Goal: Obtain resource: Obtain resource

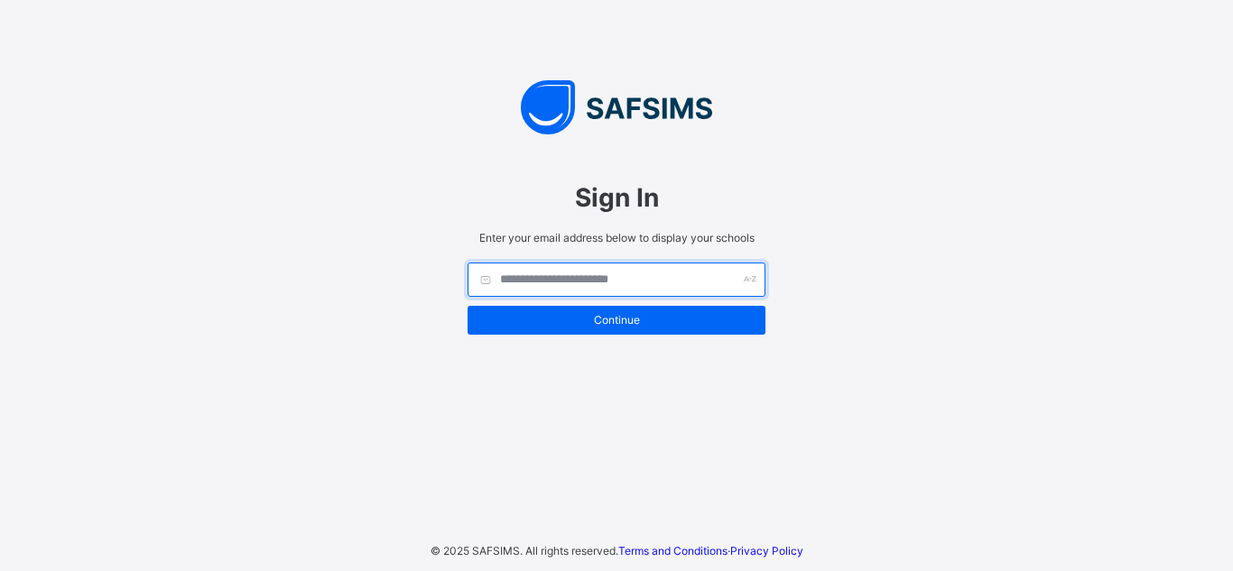
click at [618, 287] on input "text" at bounding box center [617, 280] width 298 height 34
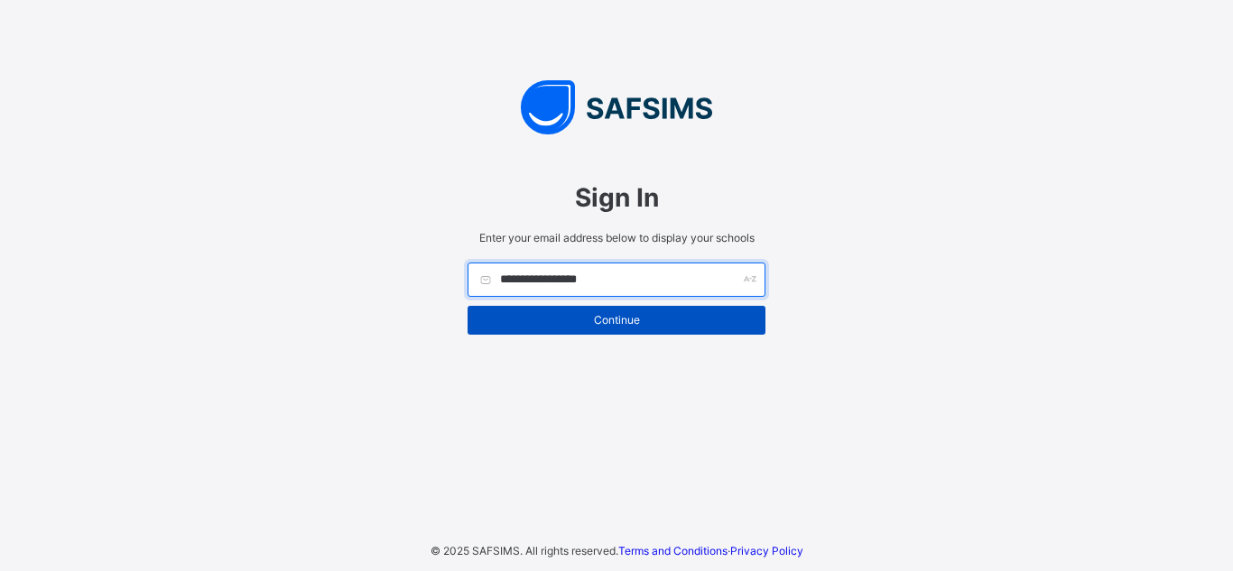
type input "**********"
click at [626, 319] on span "Continue" at bounding box center [616, 320] width 271 height 14
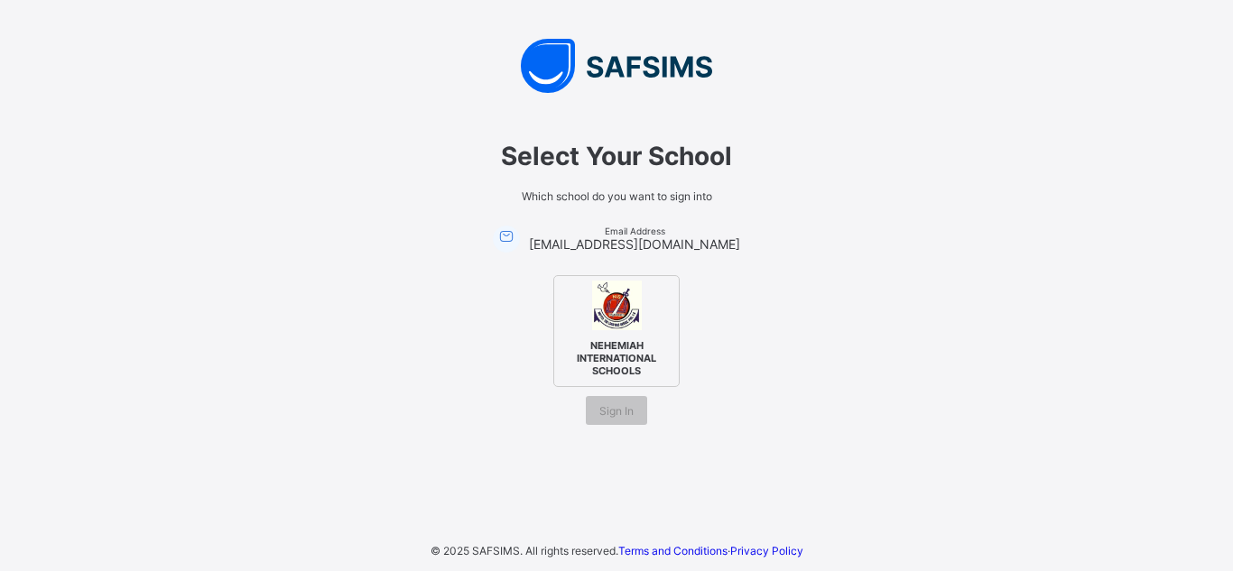
click at [624, 313] on img at bounding box center [617, 306] width 50 height 50
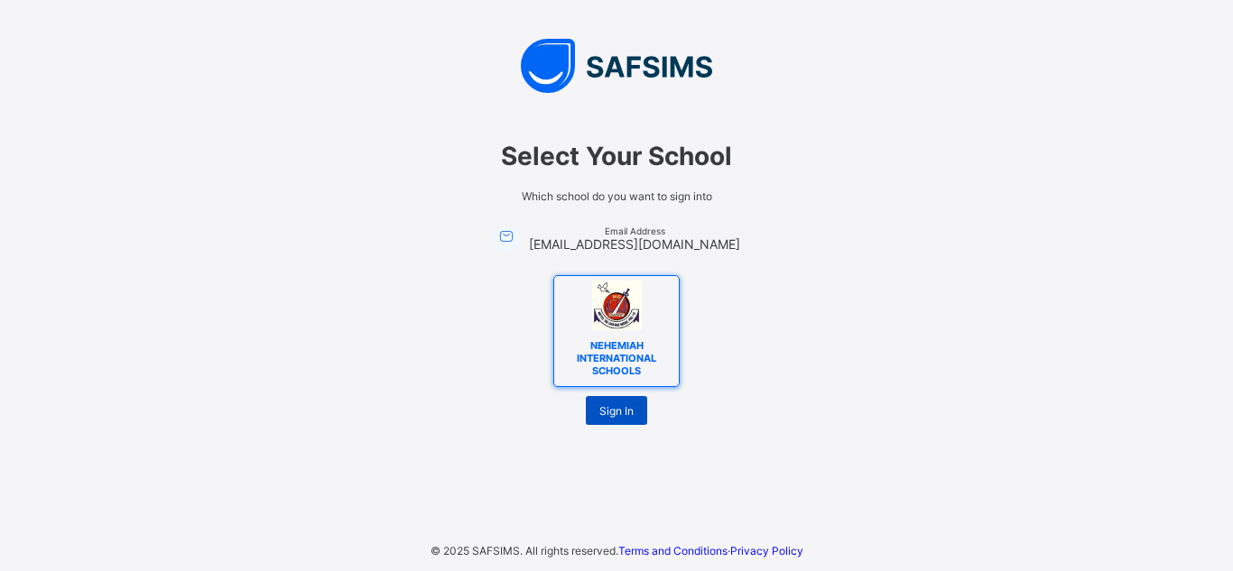
click at [599, 399] on div "Sign In" at bounding box center [616, 410] width 61 height 29
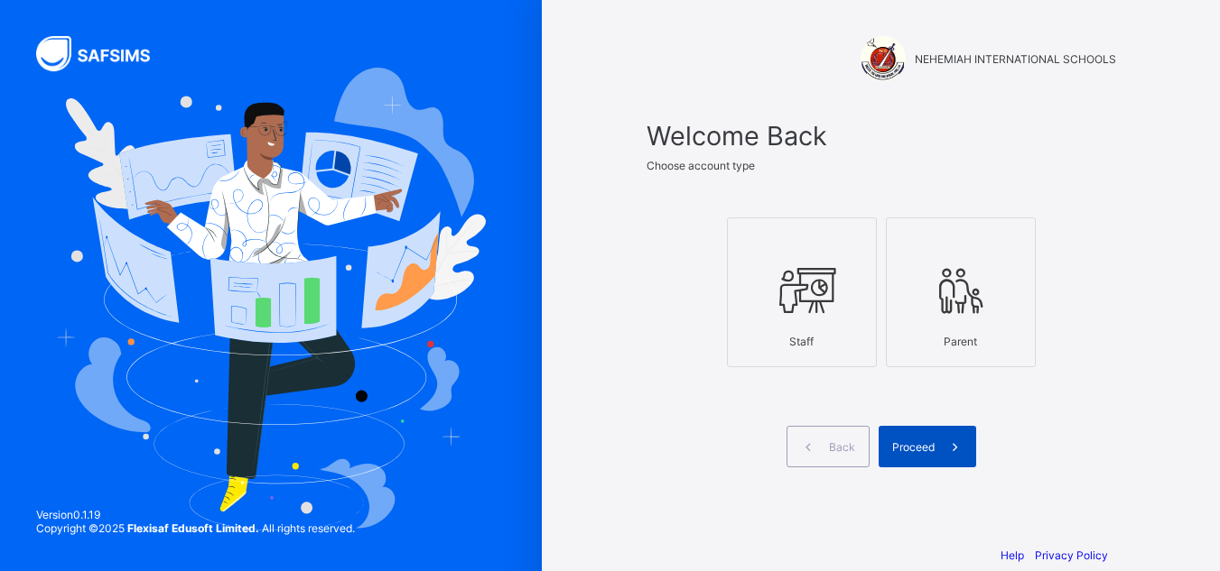
click at [923, 446] on span "Proceed" at bounding box center [913, 448] width 42 height 14
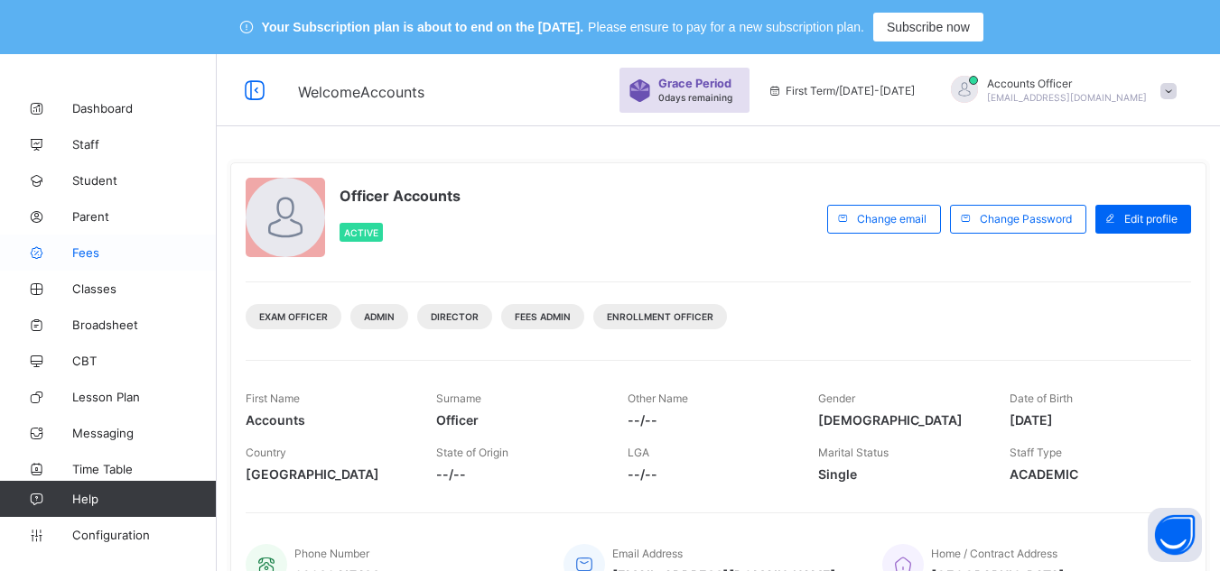
click at [83, 246] on span "Fees" at bounding box center [144, 253] width 144 height 14
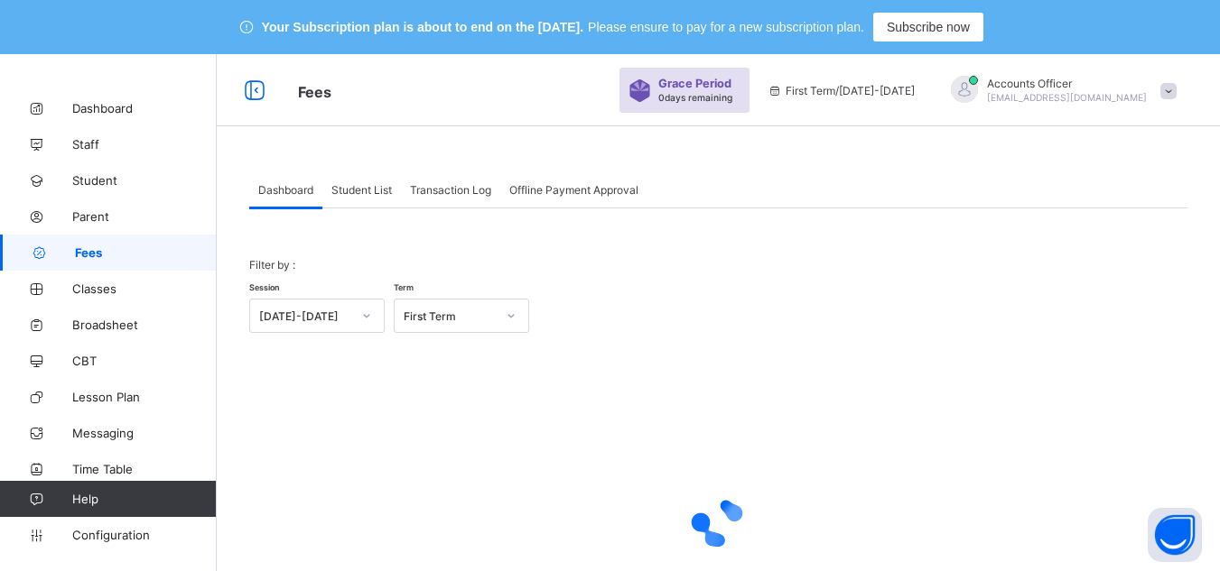
click at [350, 183] on span "Student List" at bounding box center [361, 190] width 60 height 14
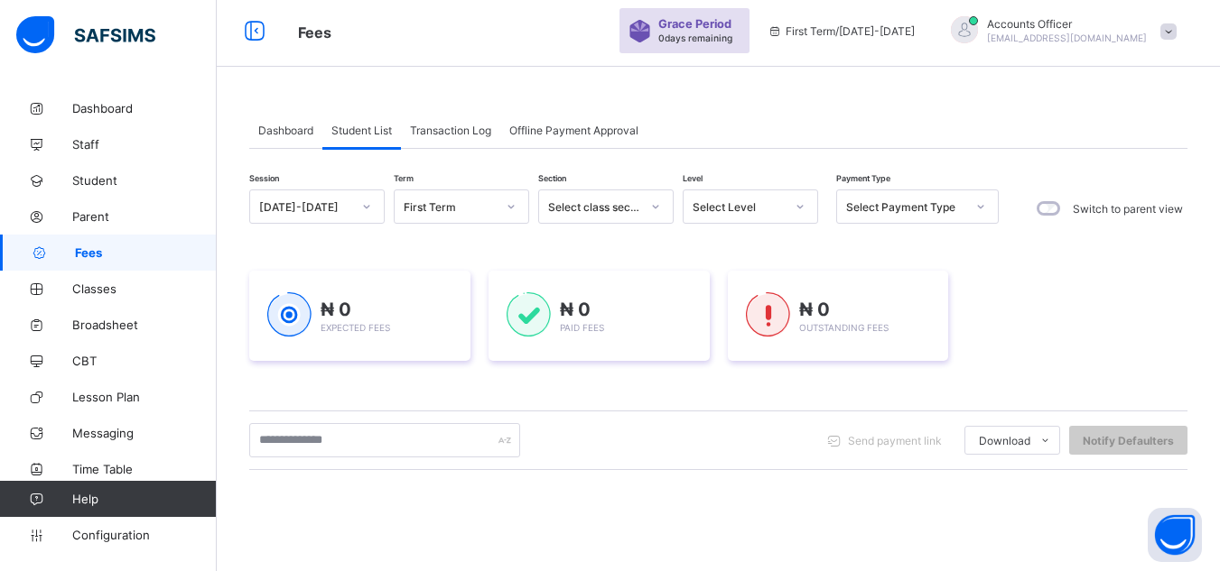
scroll to position [181, 0]
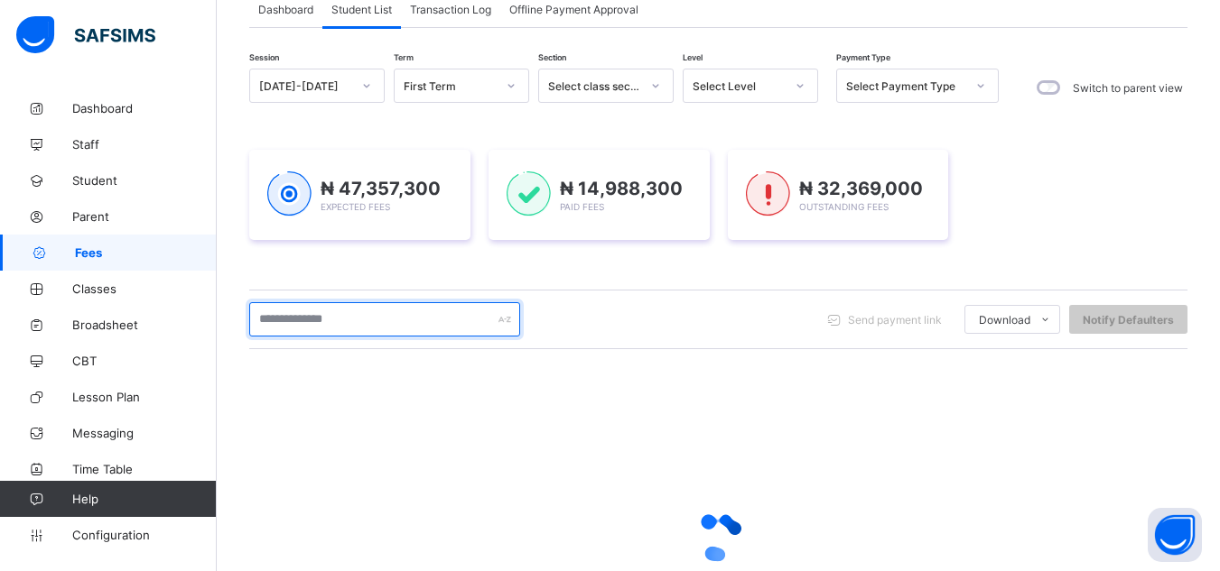
click at [398, 317] on input "text" at bounding box center [384, 319] width 271 height 34
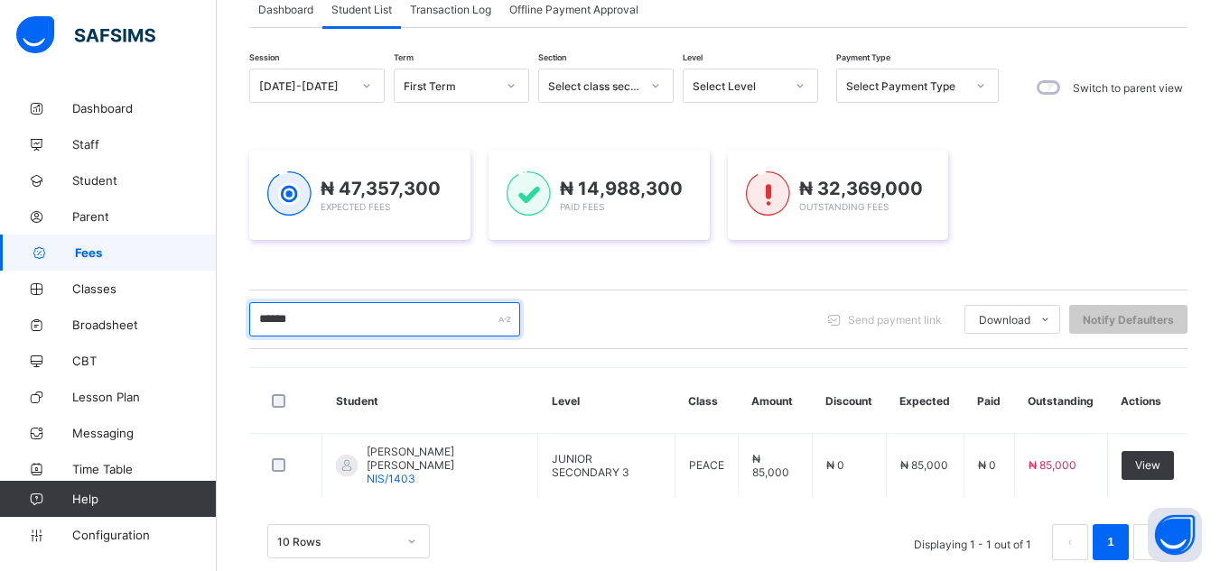
scroll to position [90, 0]
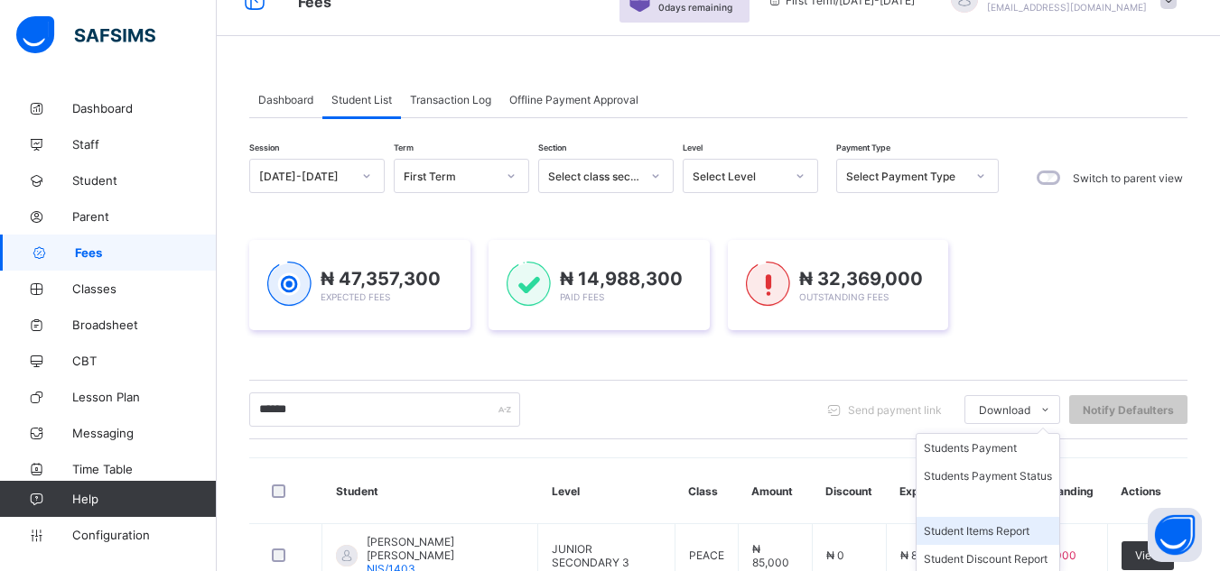
click at [1013, 535] on li "Student Items Report" at bounding box center [987, 531] width 143 height 28
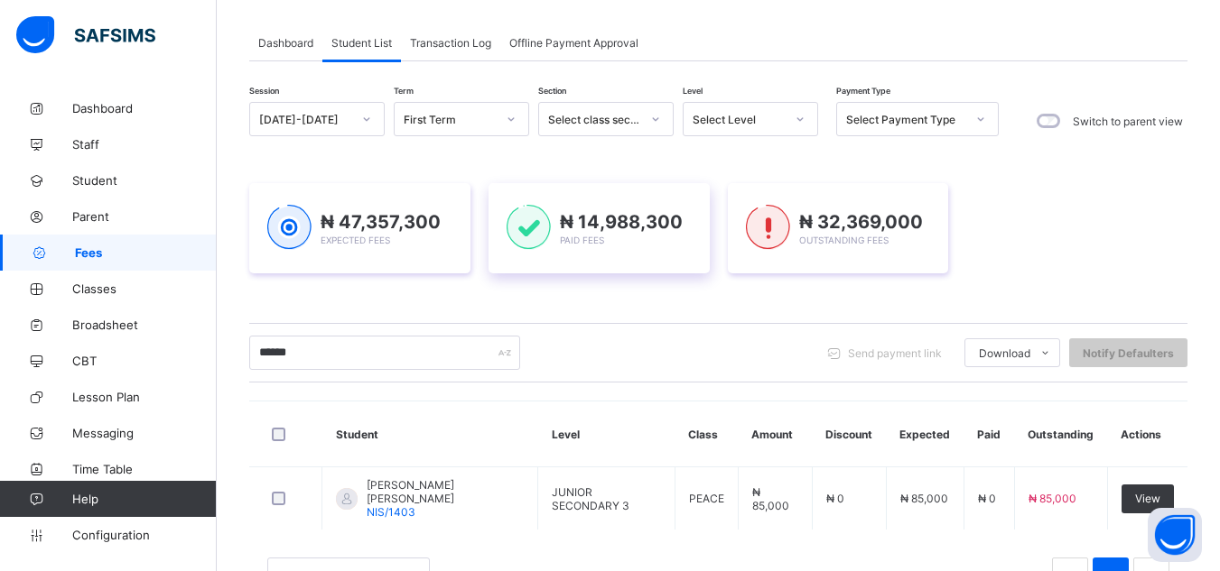
scroll to position [215, 0]
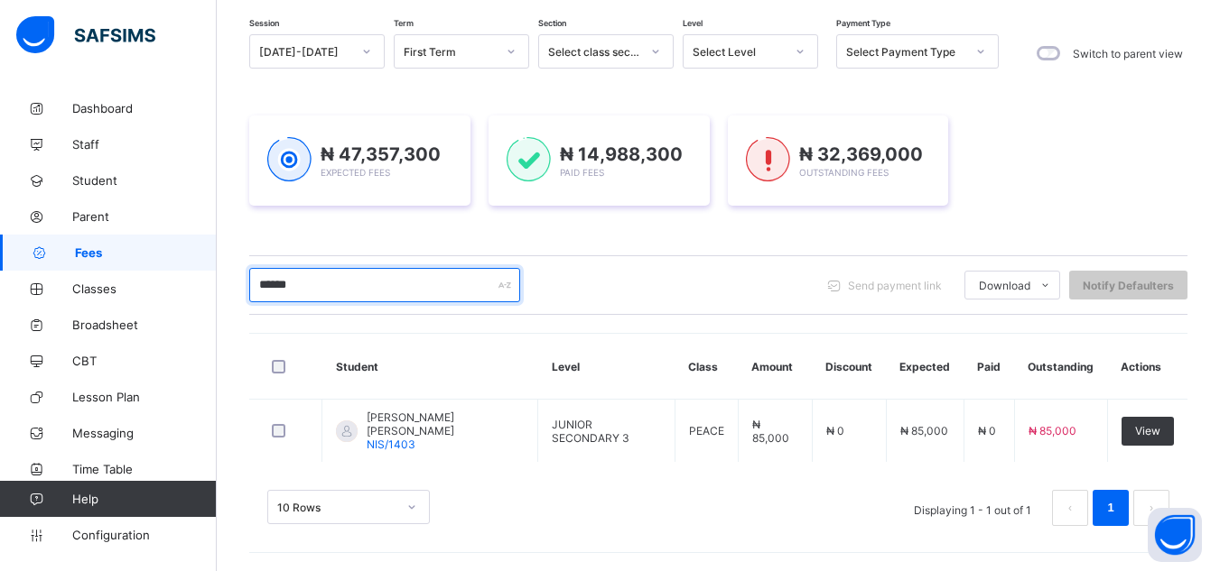
click at [422, 277] on input "******" at bounding box center [384, 285] width 271 height 34
type input "*"
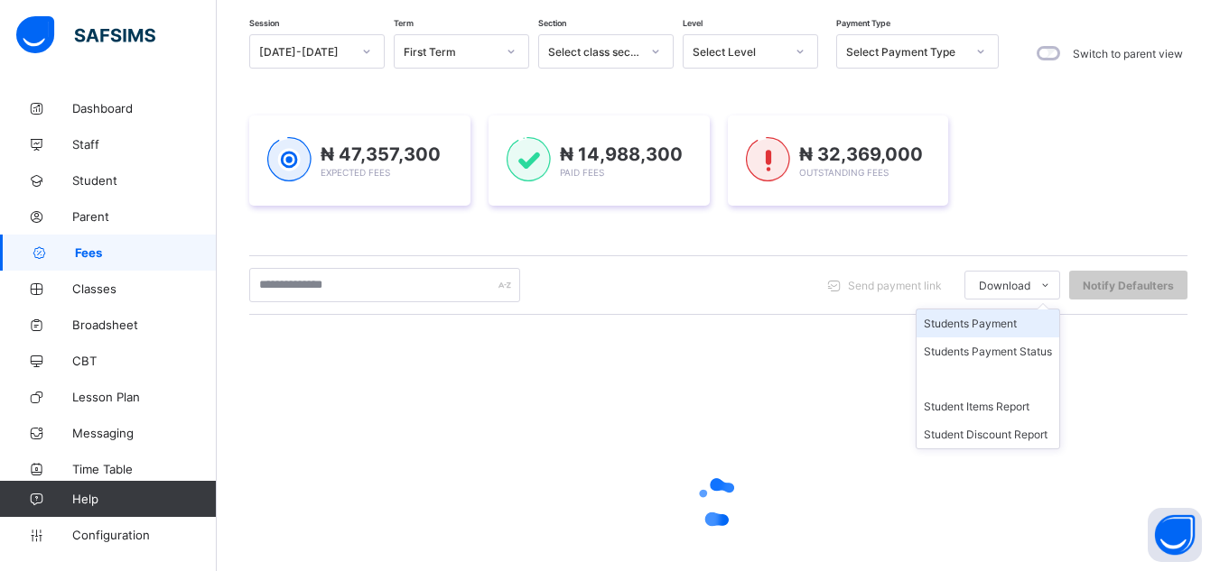
click at [998, 318] on ul "Students Payment Students Payment Status Student Items Report Student Discount …" at bounding box center [987, 379] width 144 height 141
click at [1000, 314] on ul "Students Payment Students Payment Status Student Items Report Student Discount …" at bounding box center [987, 379] width 144 height 141
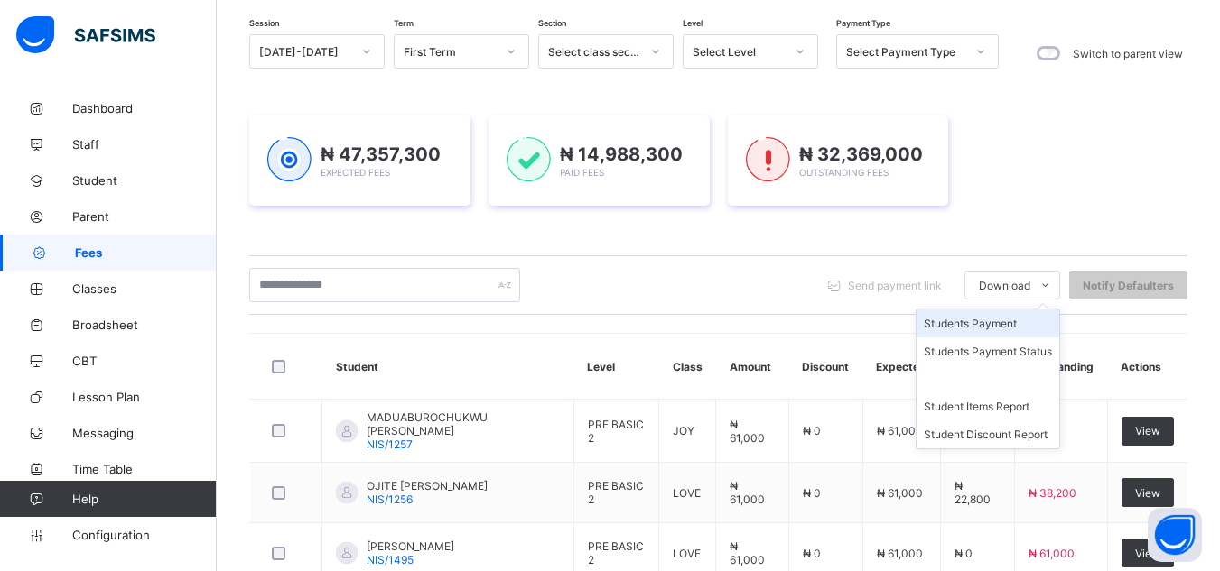
click at [989, 322] on li "Students Payment" at bounding box center [987, 324] width 143 height 28
click at [1030, 280] on span "Download" at bounding box center [1004, 286] width 51 height 14
click at [1021, 404] on li "Student Items Report" at bounding box center [987, 407] width 143 height 28
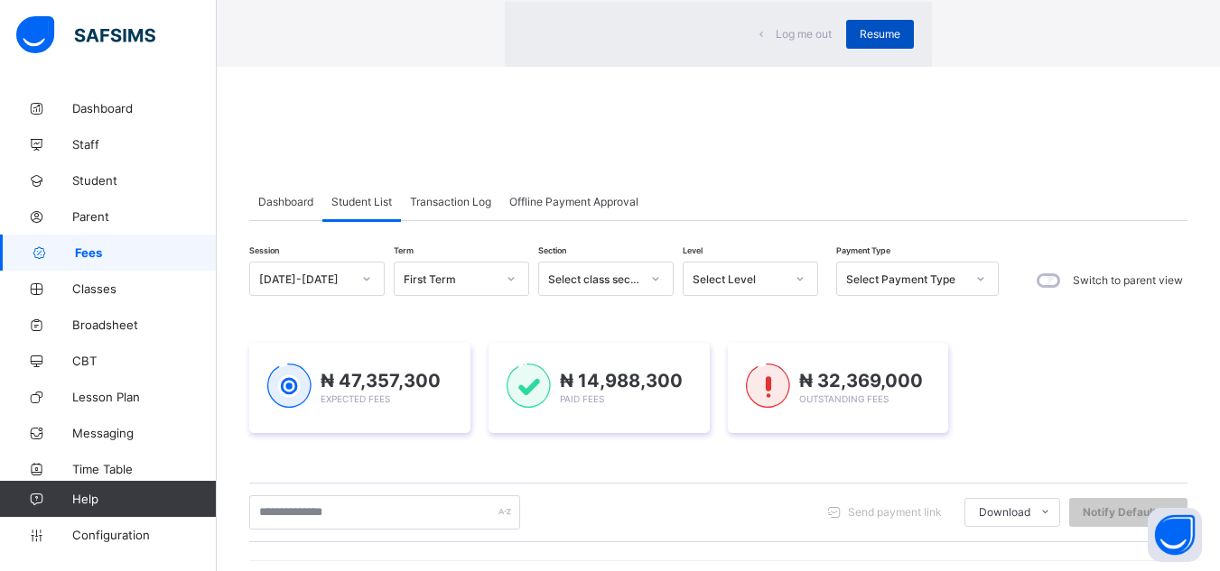
click at [859, 41] on span "Resume" at bounding box center [879, 34] width 41 height 14
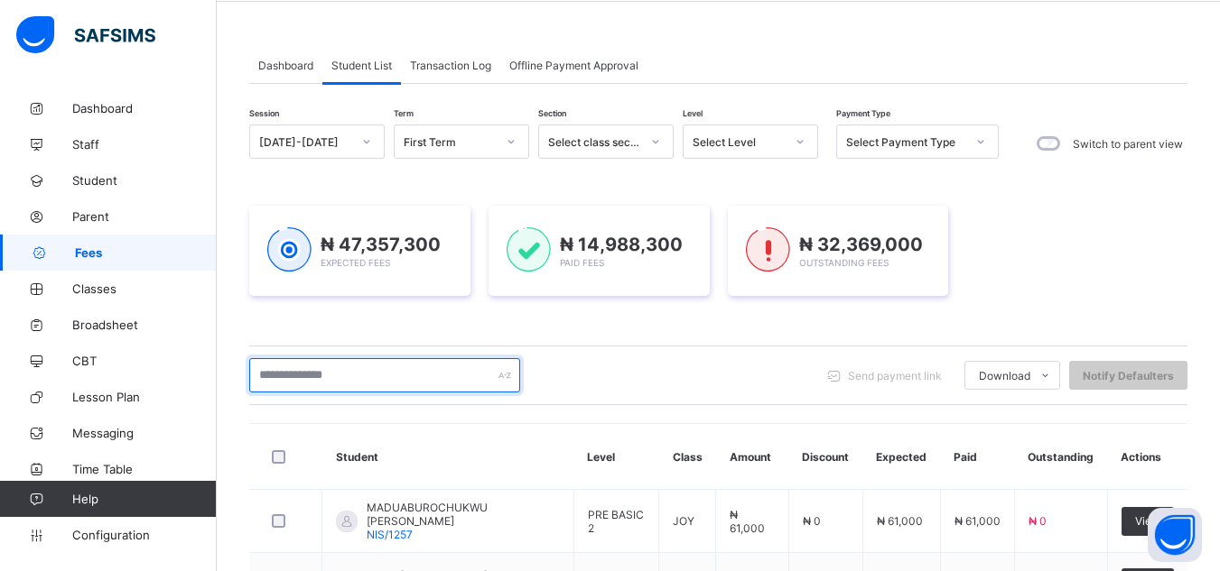
click at [427, 379] on input "text" at bounding box center [384, 375] width 271 height 34
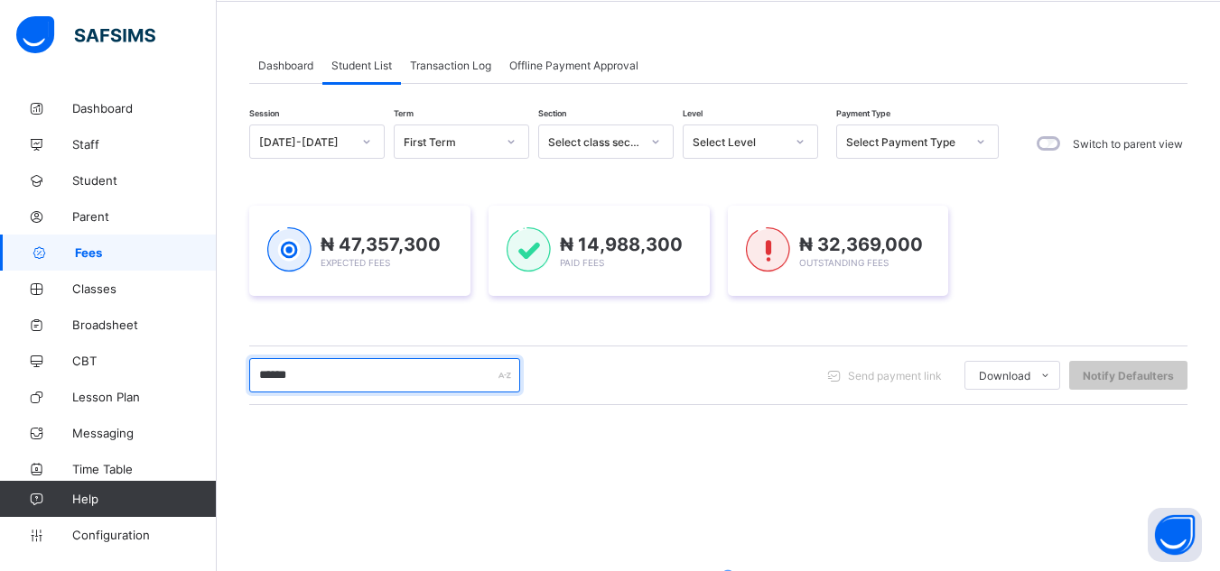
type input "******"
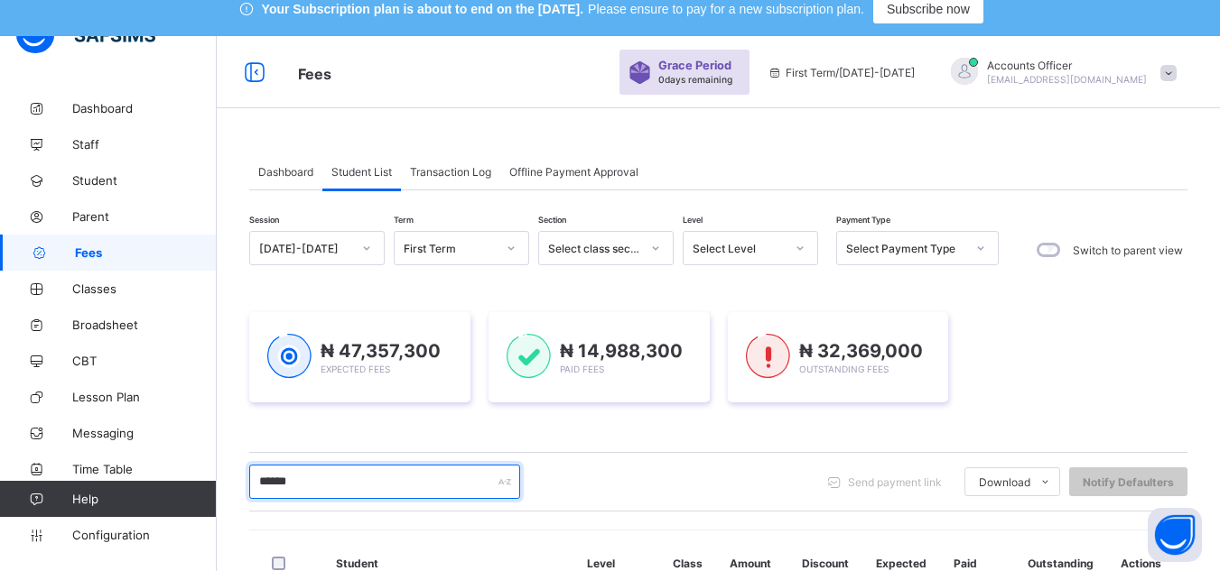
scroll to position [0, 0]
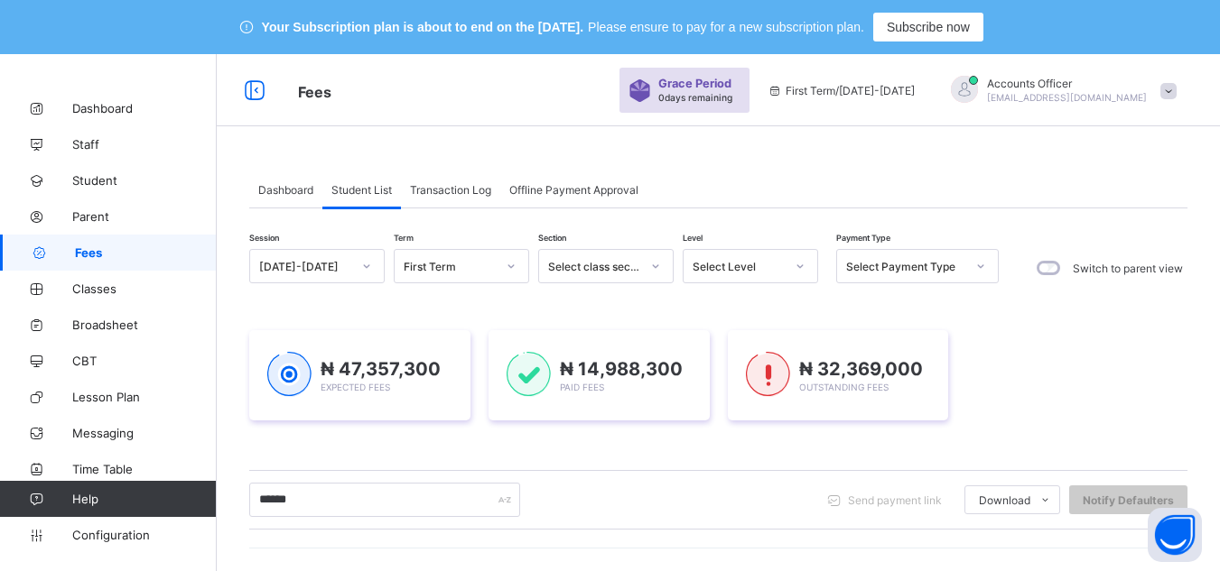
click at [633, 265] on div "Select class section" at bounding box center [594, 267] width 92 height 14
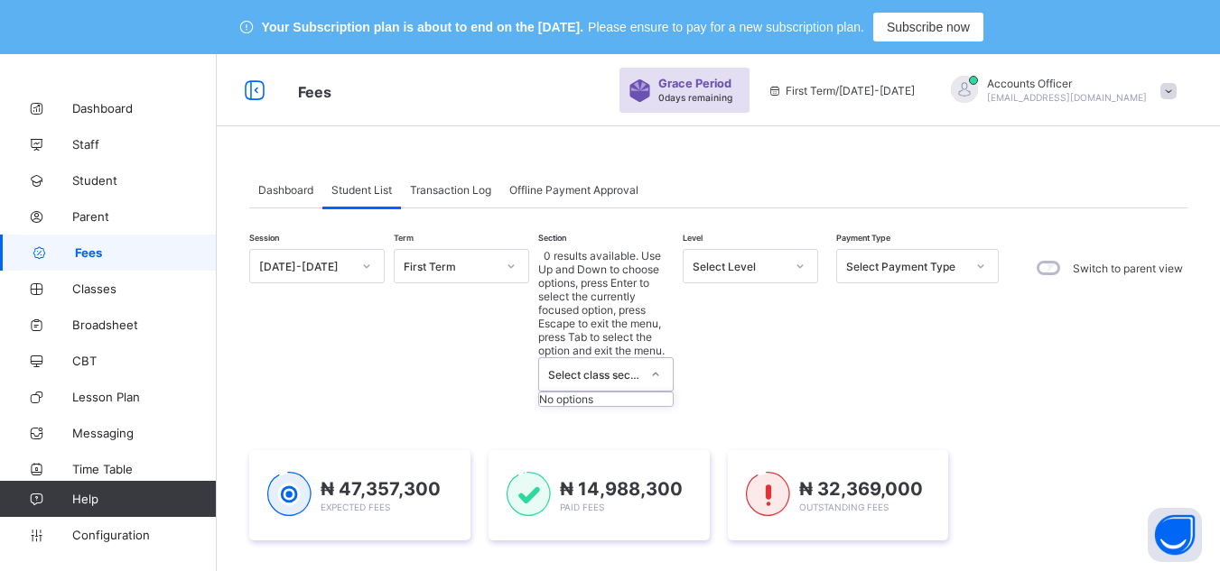
click at [741, 269] on div "Select Level" at bounding box center [738, 267] width 92 height 14
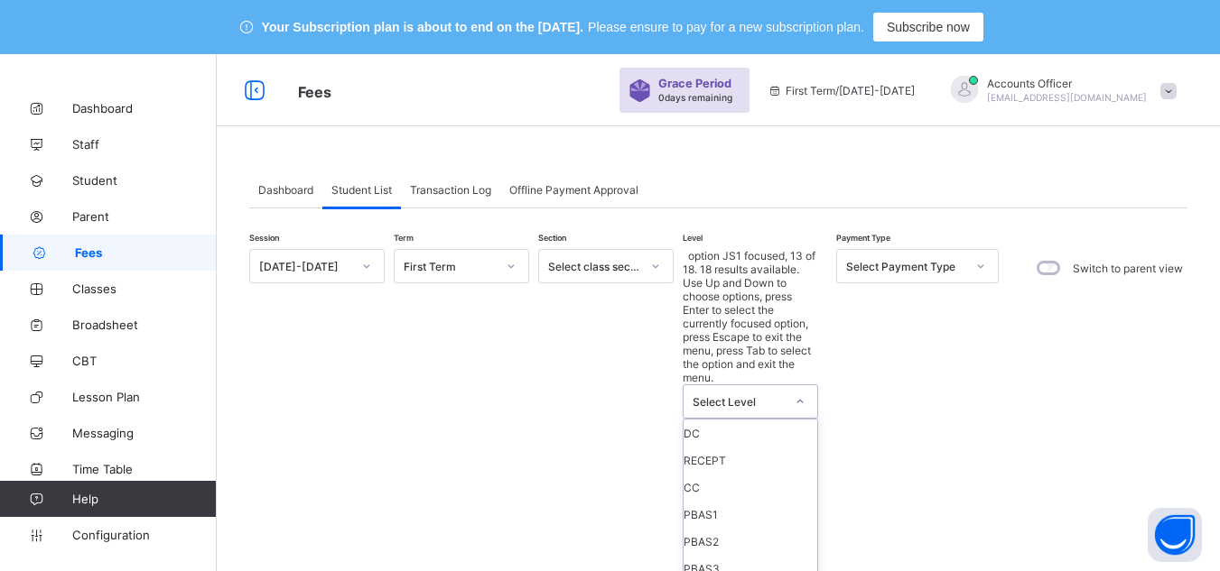
scroll to position [233, 0]
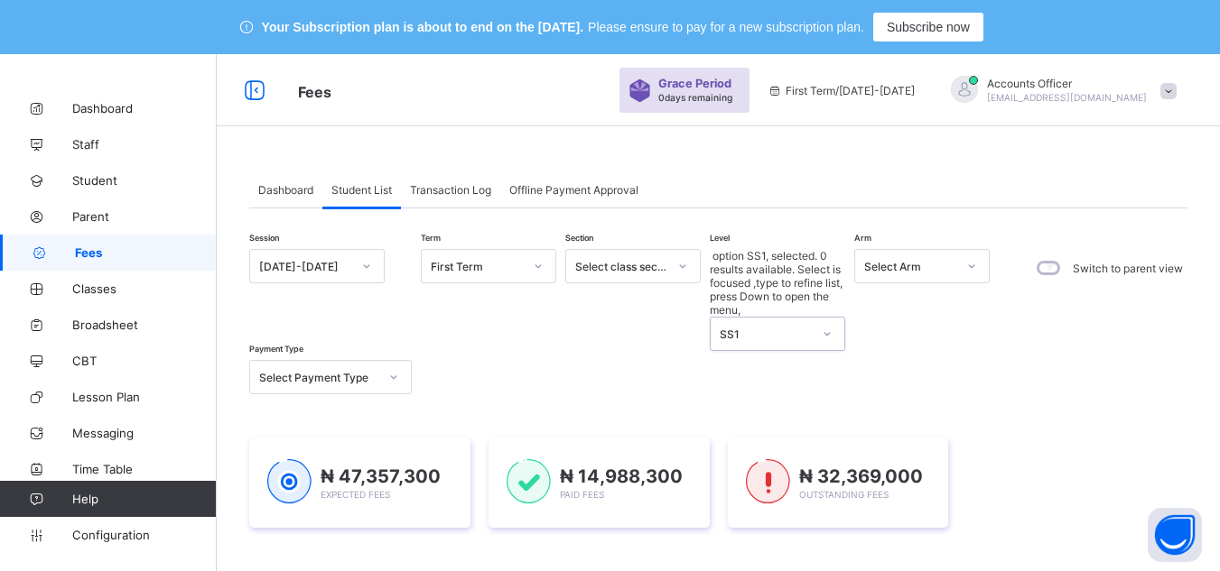
scroll to position [361, 0]
